Goal: Task Accomplishment & Management: Use online tool/utility

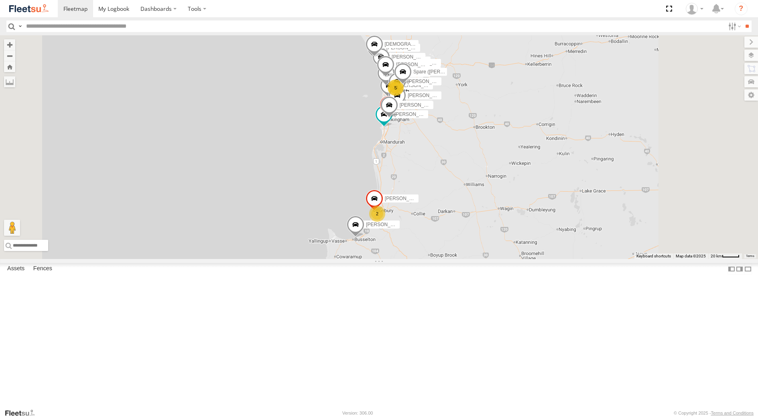
select select "**********"
click at [0, 0] on div "[PERSON_NAME] [PERSON_NAME] - 1IBW816 - 0435 085 996 Onsite" at bounding box center [0, 0] width 0 height 0
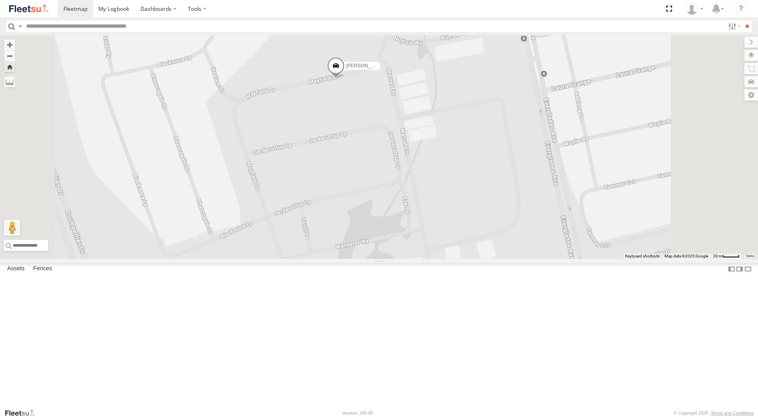
click at [344, 79] on span at bounding box center [336, 68] width 18 height 22
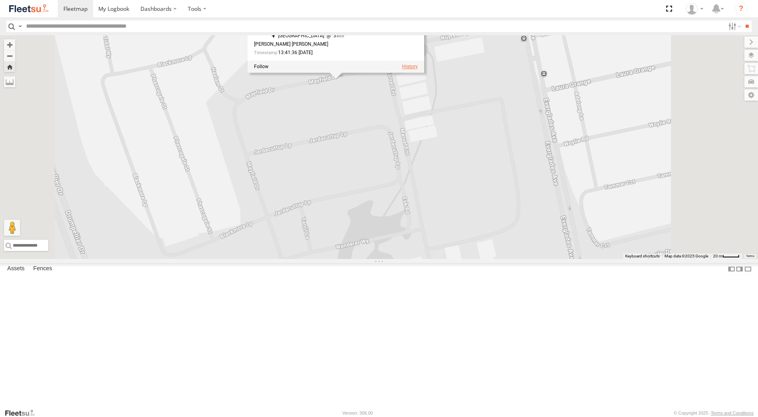
click at [417, 69] on label at bounding box center [410, 67] width 16 height 6
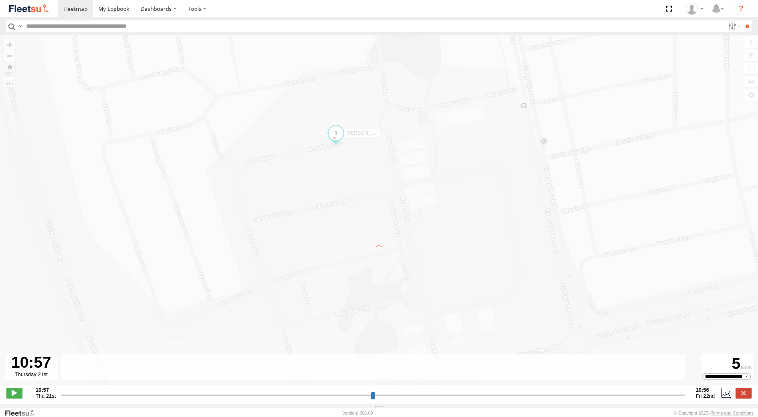
type input "**********"
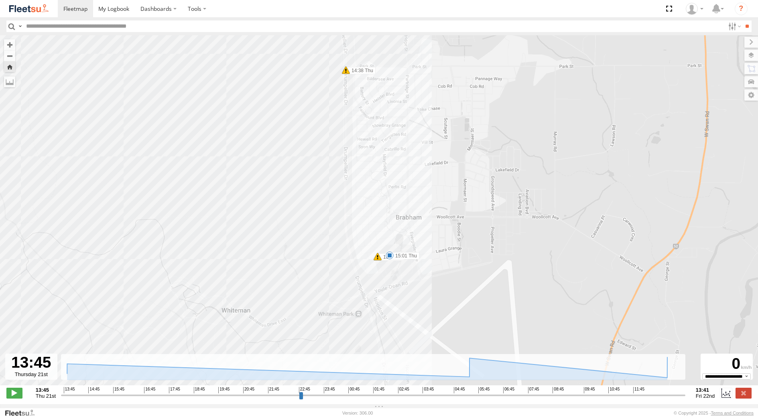
drag, startPoint x: 423, startPoint y: 277, endPoint x: 419, endPoint y: 232, distance: 45.1
click at [419, 232] on div "[PERSON_NAME] [PERSON_NAME] - 1IBW816 - 0435 085 996 14:02 Thu 14:03 Thu 14:05 …" at bounding box center [379, 214] width 758 height 359
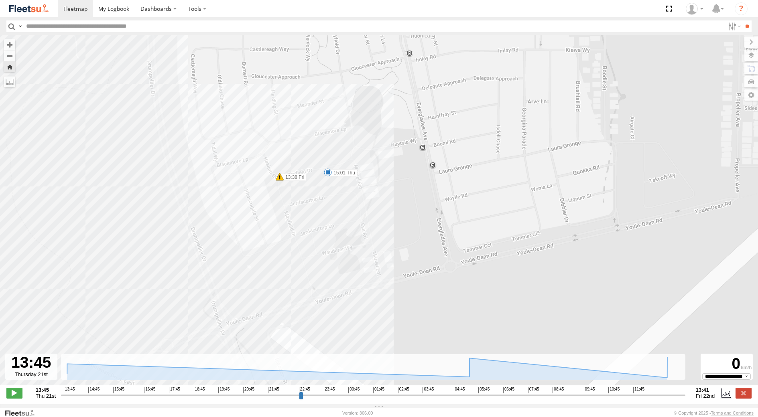
drag, startPoint x: 311, startPoint y: 282, endPoint x: 321, endPoint y: 223, distance: 59.5
click at [321, 224] on div "[PERSON_NAME] [PERSON_NAME] - 1IBW816 - 0435 085 996 14:02 Thu 14:03 Thu 14:05 …" at bounding box center [379, 214] width 758 height 359
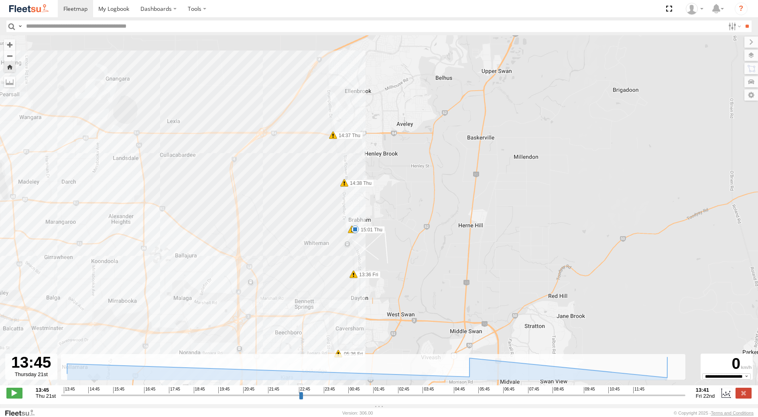
drag, startPoint x: 403, startPoint y: 276, endPoint x: 409, endPoint y: 233, distance: 42.9
click at [409, 234] on div "[PERSON_NAME] [PERSON_NAME] - 1IBW816 - 0435 085 996 14:02 Thu 14:03 Thu 14:05 …" at bounding box center [379, 214] width 758 height 359
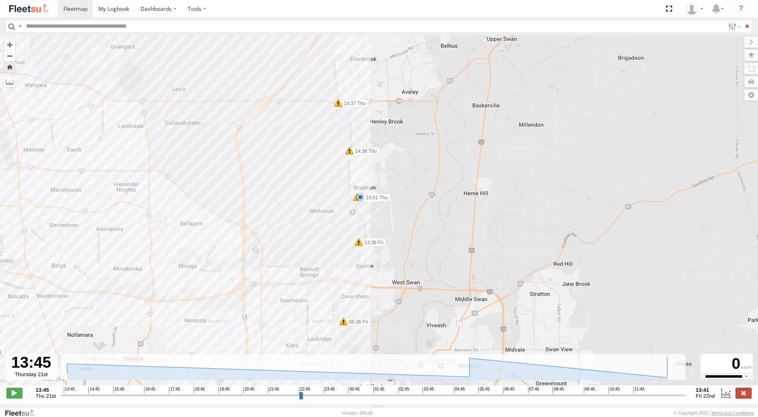
click at [747, 397] on label at bounding box center [744, 393] width 16 height 10
